Goal: Check status

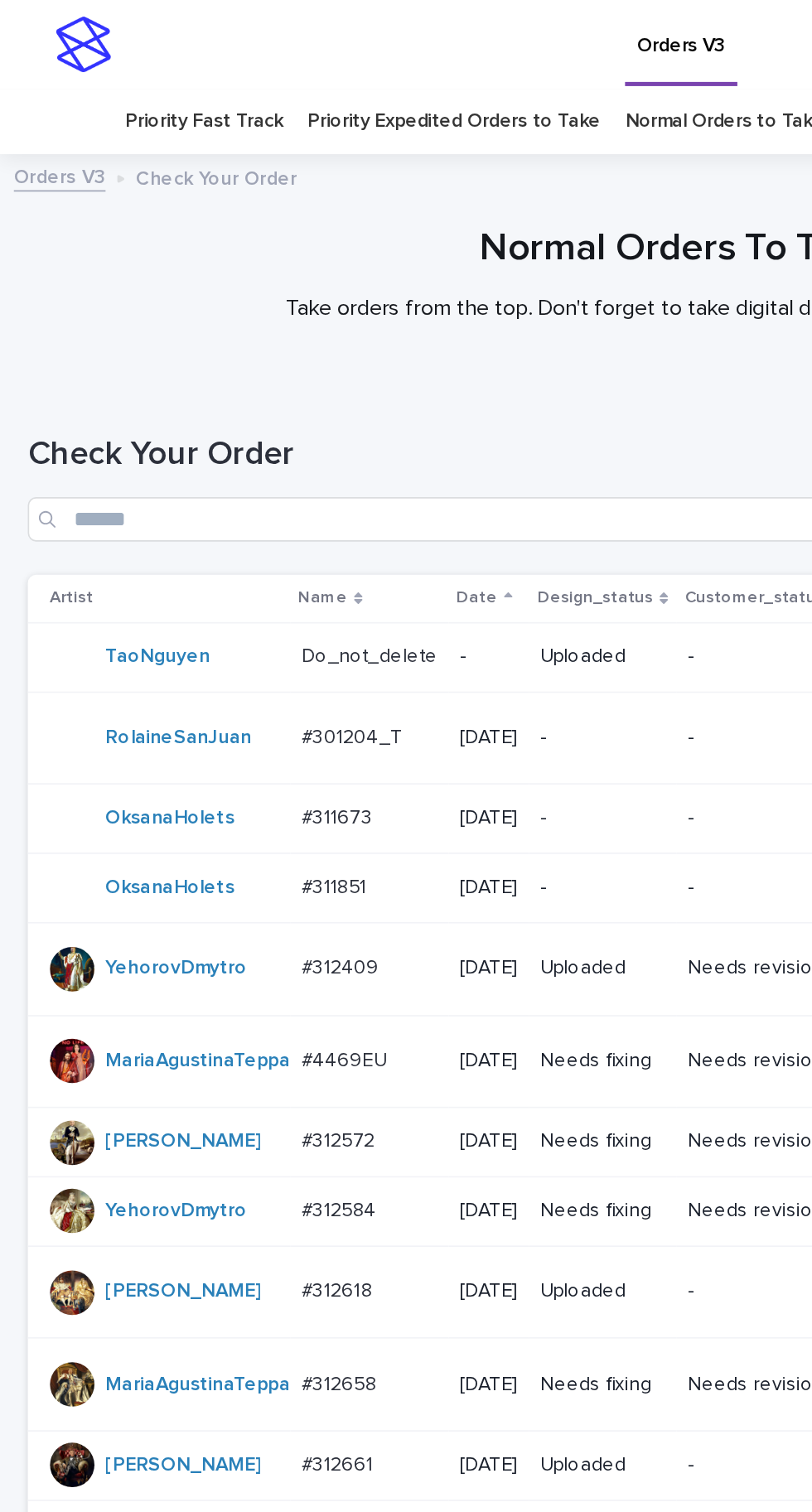
click at [194, 468] on td "#311673 #311673" at bounding box center [220, 488] width 95 height 41
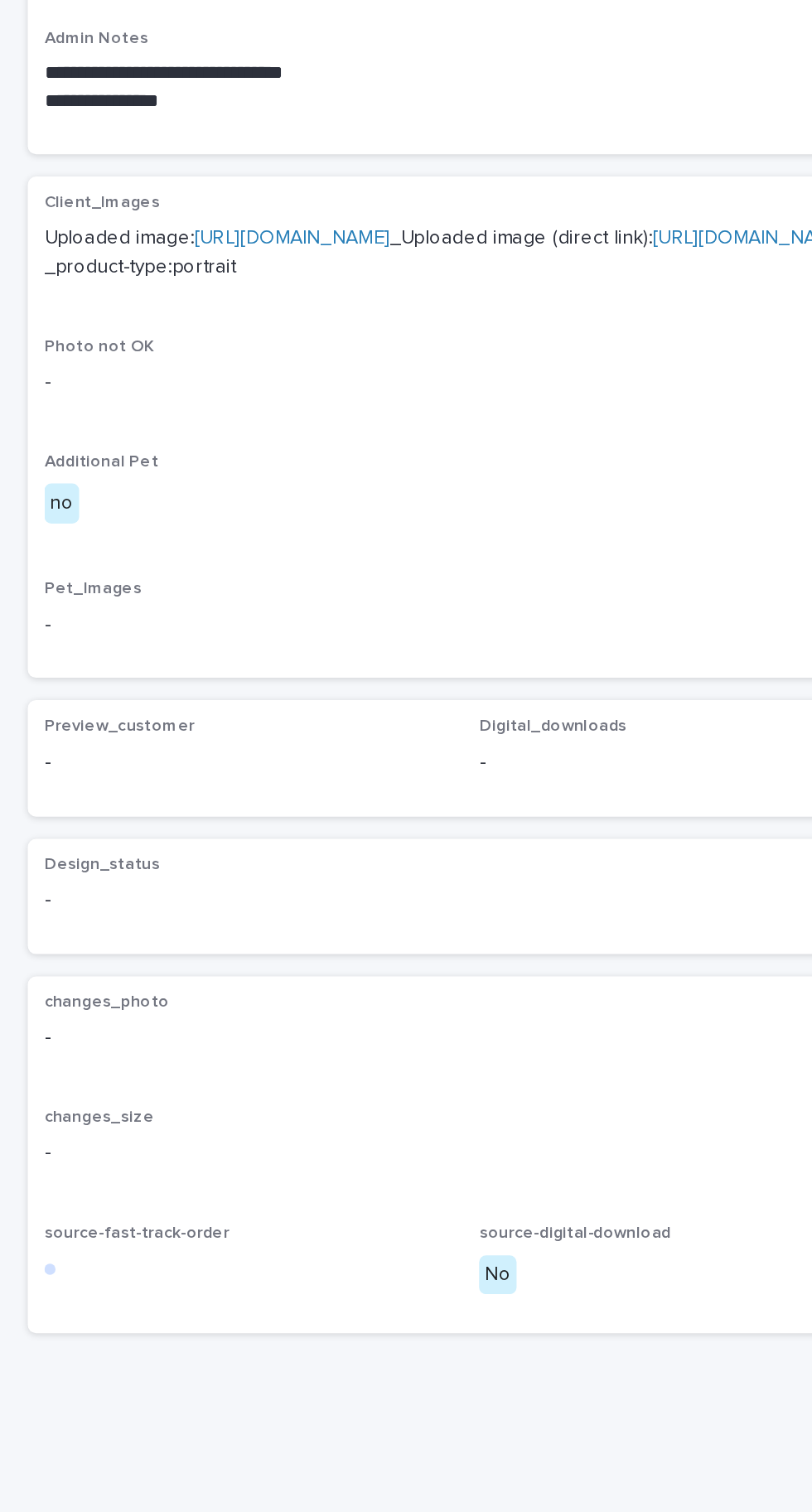
click at [312, 1389] on div "Loading... Saving… Design_status - changes_photo - changes_size - source-fast-t…" at bounding box center [406, 1235] width 779 height 309
click at [312, 1208] on p "-" at bounding box center [406, 1199] width 759 height 18
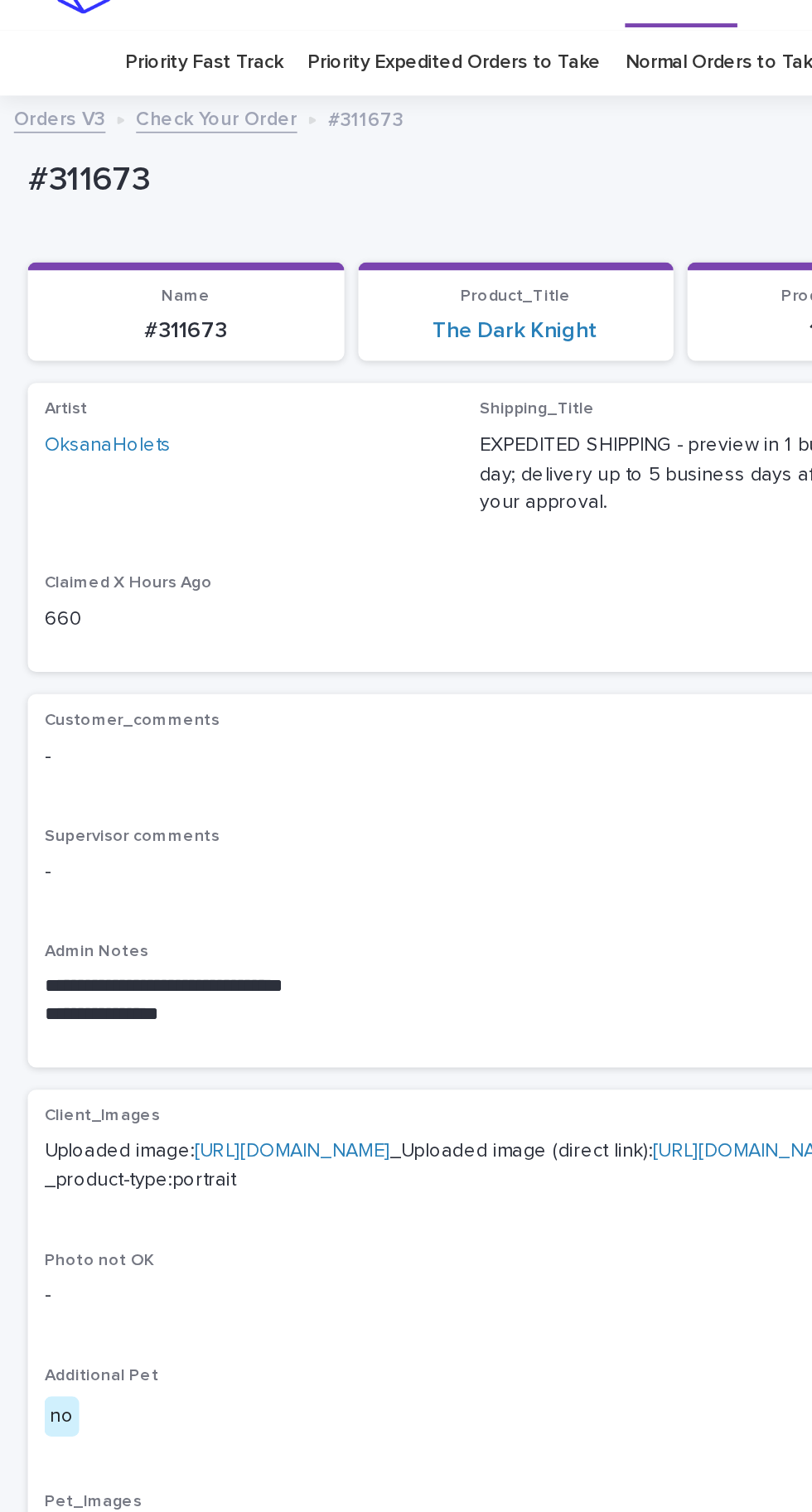
click at [233, 716] on link "[URL][DOMAIN_NAME]" at bounding box center [174, 721] width 117 height 12
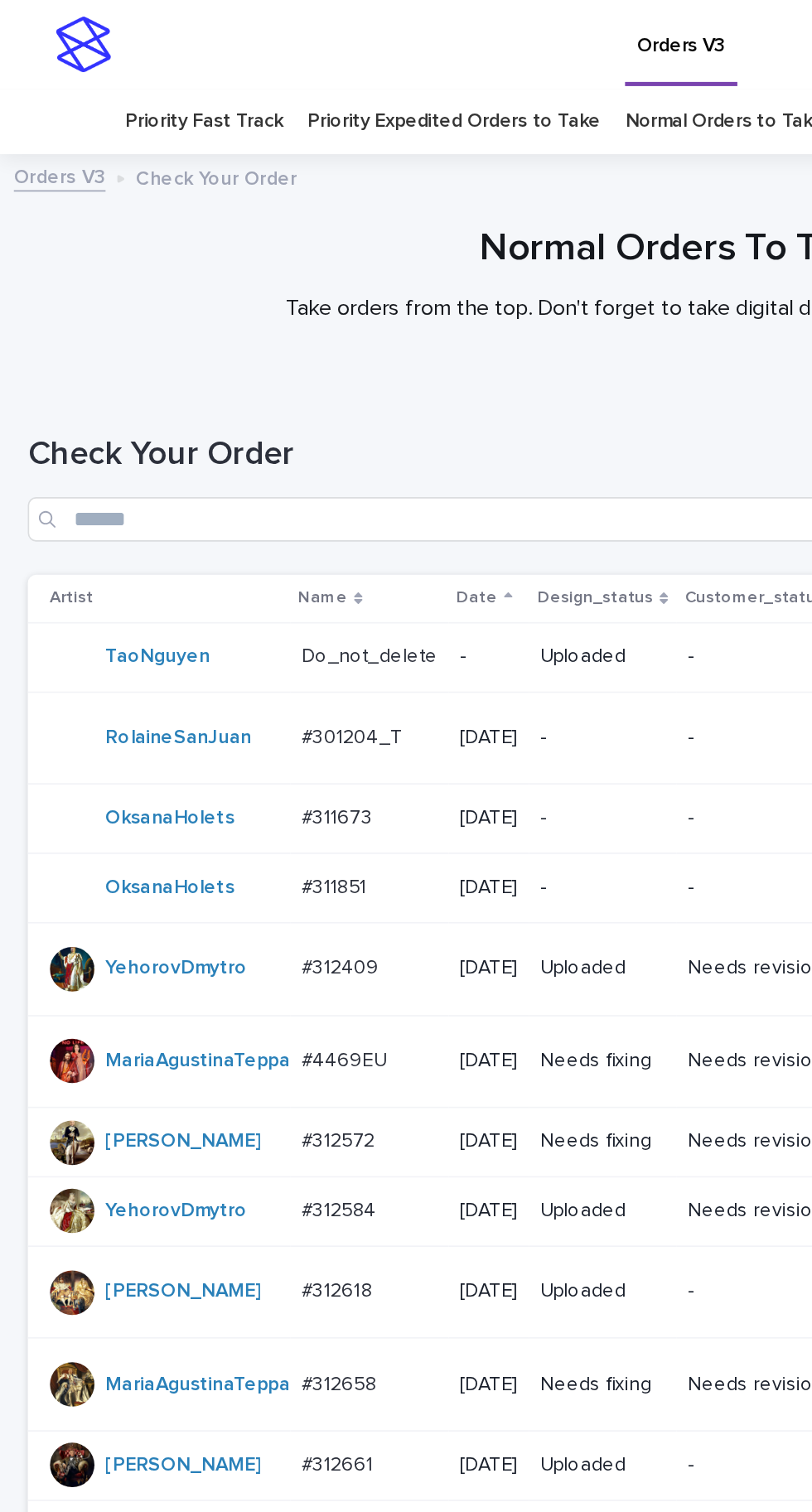
click at [223, 478] on p "#311673" at bounding box center [202, 486] width 45 height 18
